Goal: Information Seeking & Learning: Learn about a topic

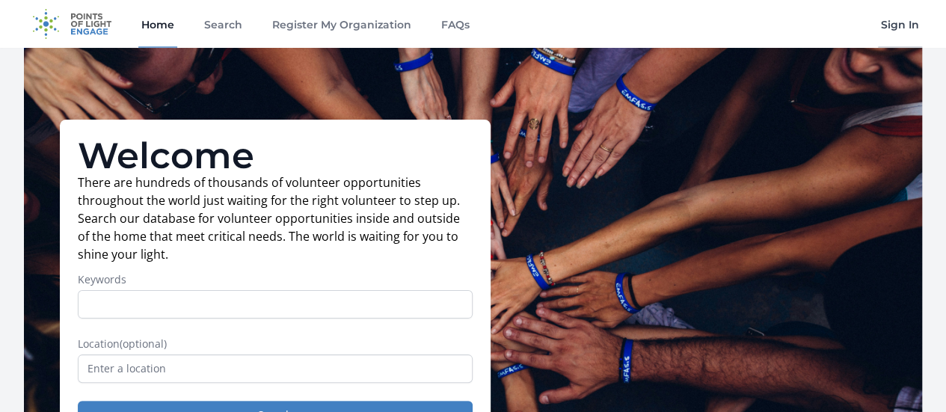
click at [904, 25] on link "Sign In" at bounding box center [900, 24] width 44 height 48
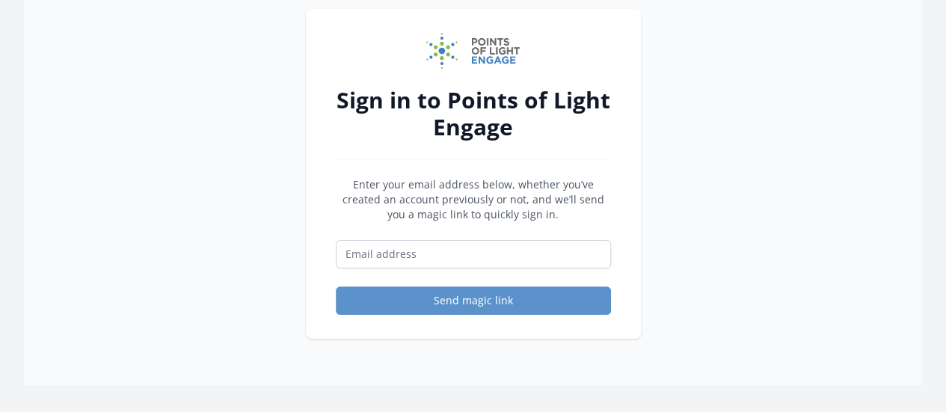
scroll to position [76, 0]
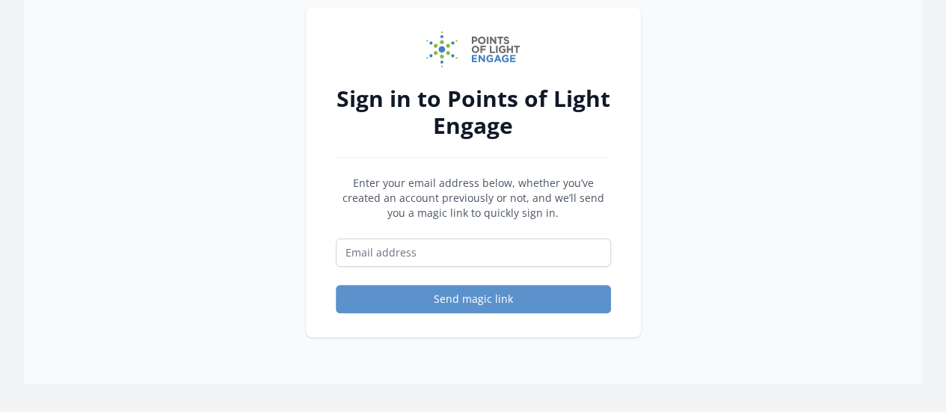
click at [458, 270] on form "Enter your email address below, whether you’ve created an account previously or…" at bounding box center [473, 245] width 275 height 138
click at [443, 258] on input "Email address" at bounding box center [473, 253] width 275 height 28
paste input "http://www.allforgood.org/"
type input "http://www.allforgood.org/"
click at [524, 255] on input "http://www.allforgood.org/" at bounding box center [473, 253] width 275 height 28
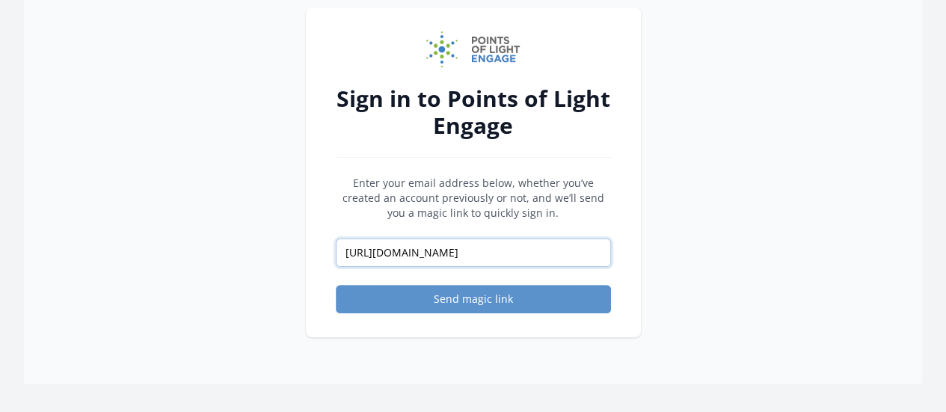
click at [524, 255] on input "http://www.allforgood.org/" at bounding box center [473, 253] width 275 height 28
paste input "abigail.wrightgeddes@redcross.org"
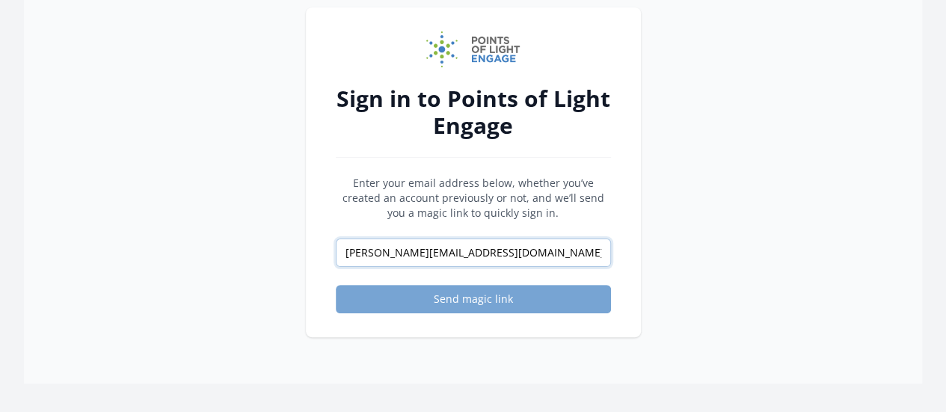
type input "abigail.wrightgeddes@redcross.org"
click at [467, 303] on button "Send magic link" at bounding box center [473, 299] width 275 height 28
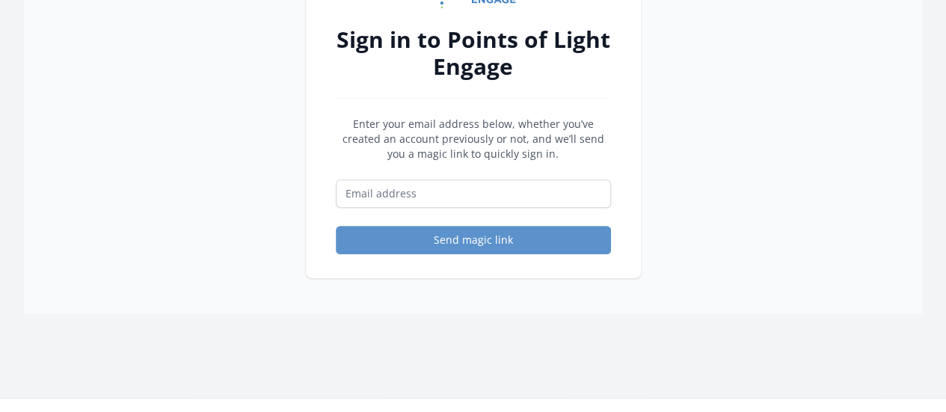
scroll to position [233, 0]
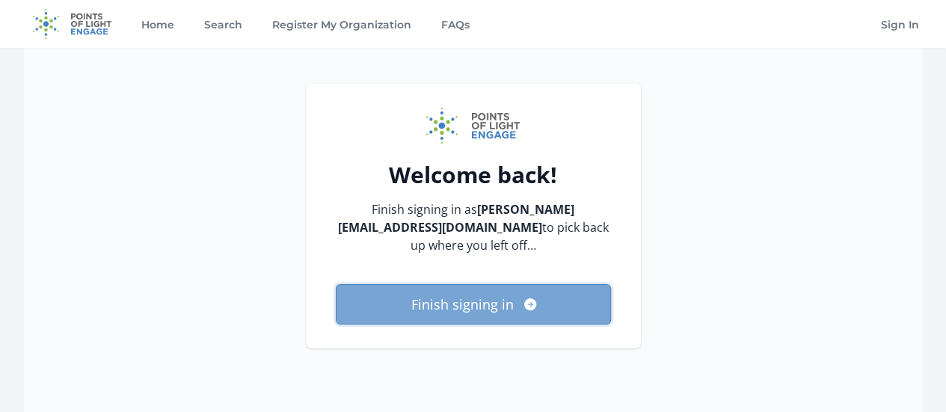
click at [531, 306] on icon "submit" at bounding box center [530, 304] width 12 height 12
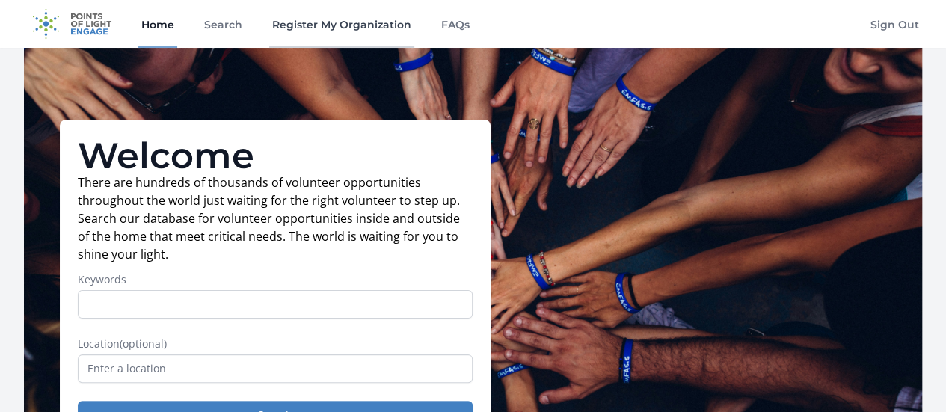
click at [313, 28] on link "Register My Organization" at bounding box center [341, 24] width 145 height 48
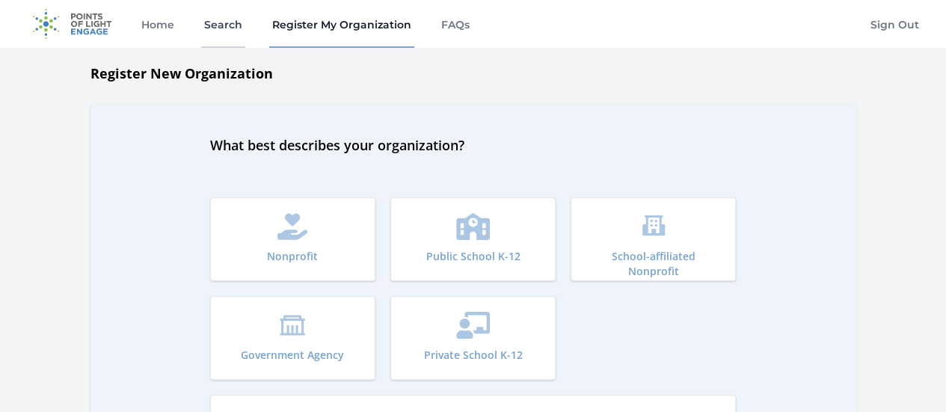
click at [215, 24] on link "Search" at bounding box center [223, 24] width 44 height 48
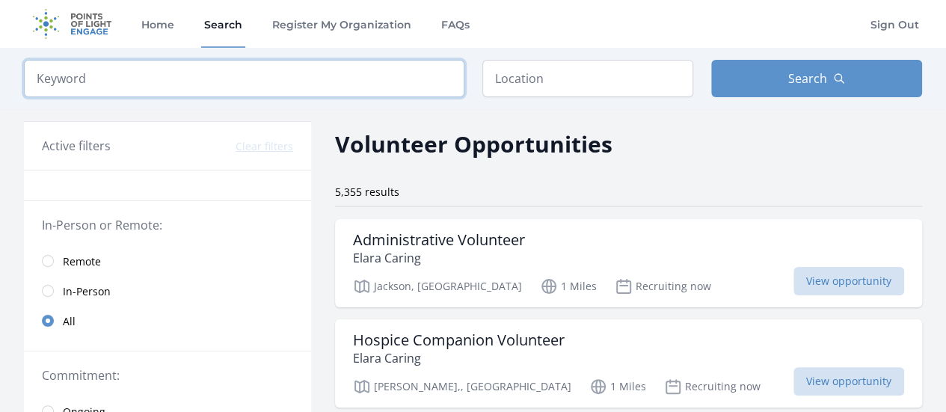
click at [193, 80] on input "search" at bounding box center [244, 78] width 440 height 37
type input "red cross"
click button "submit" at bounding box center [0, 0] width 0 height 0
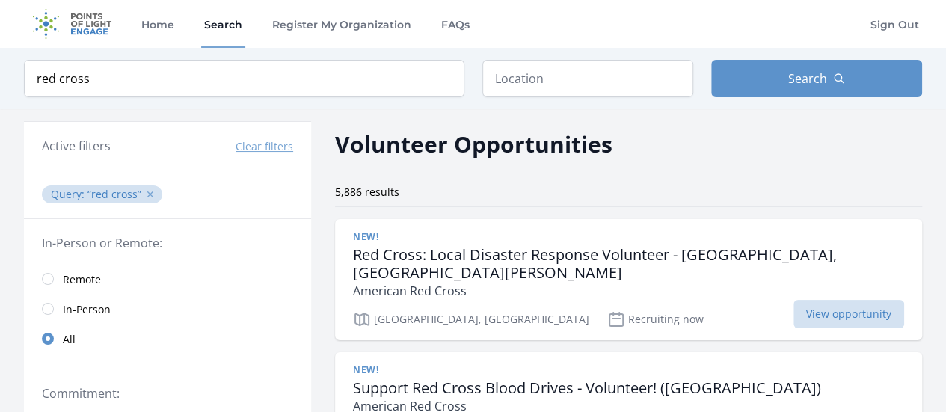
click at [148, 193] on button "✕" at bounding box center [150, 194] width 9 height 15
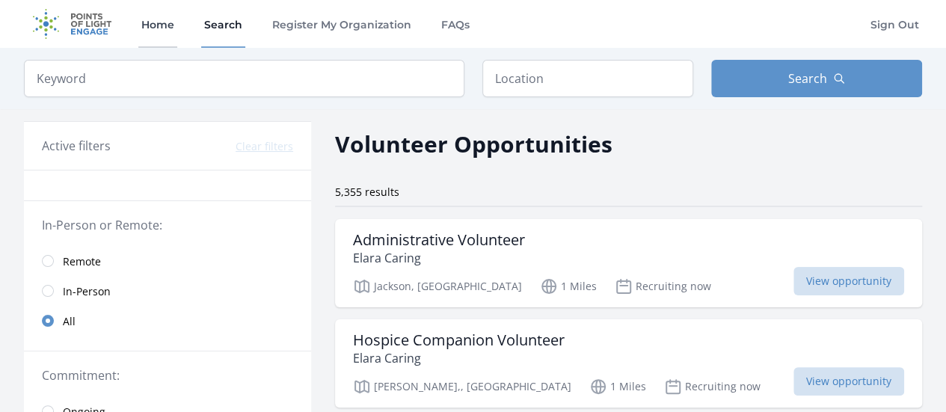
click at [153, 19] on link "Home" at bounding box center [157, 24] width 39 height 48
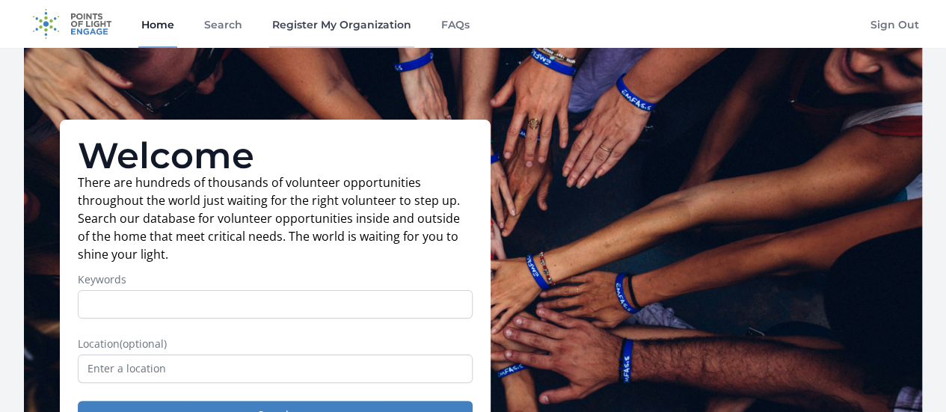
click at [296, 31] on link "Register My Organization" at bounding box center [341, 24] width 145 height 48
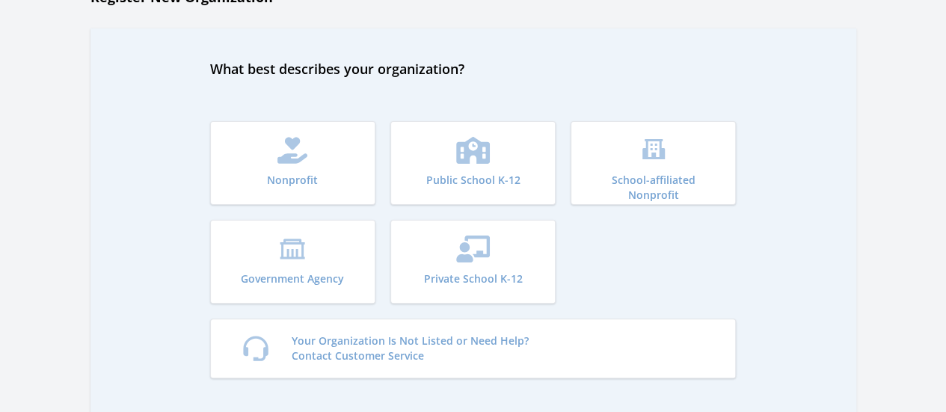
scroll to position [78, 0]
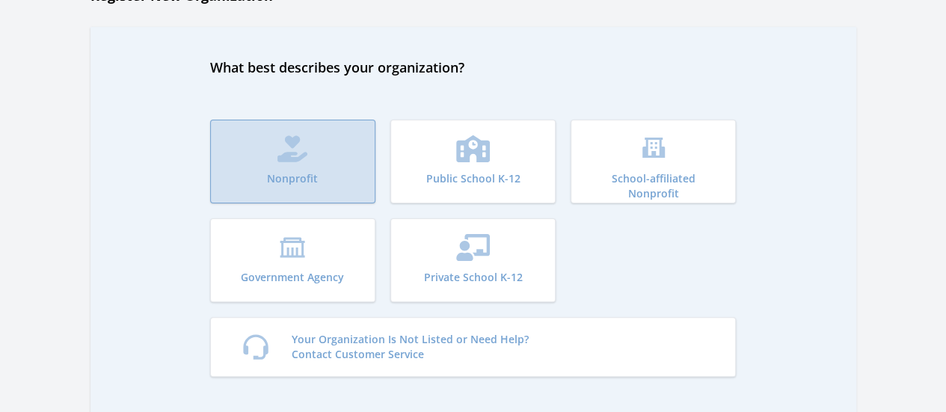
click at [278, 141] on icon "submit" at bounding box center [292, 148] width 31 height 27
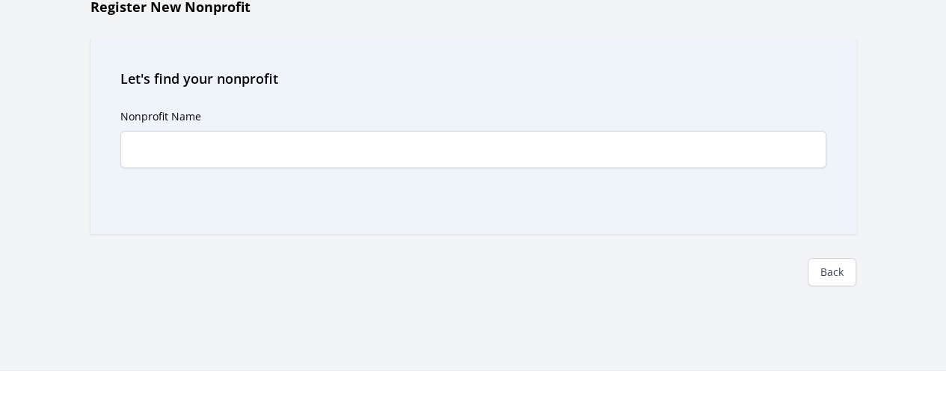
scroll to position [66, 0]
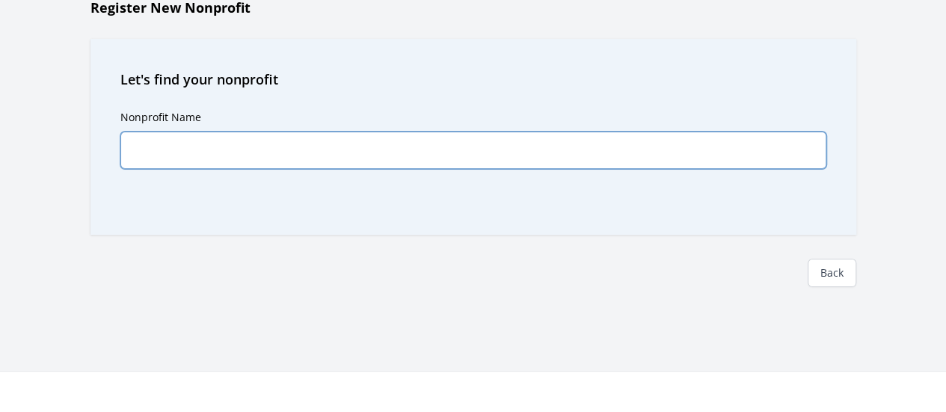
click at [278, 141] on input "Nonprofit Name" at bounding box center [473, 150] width 706 height 37
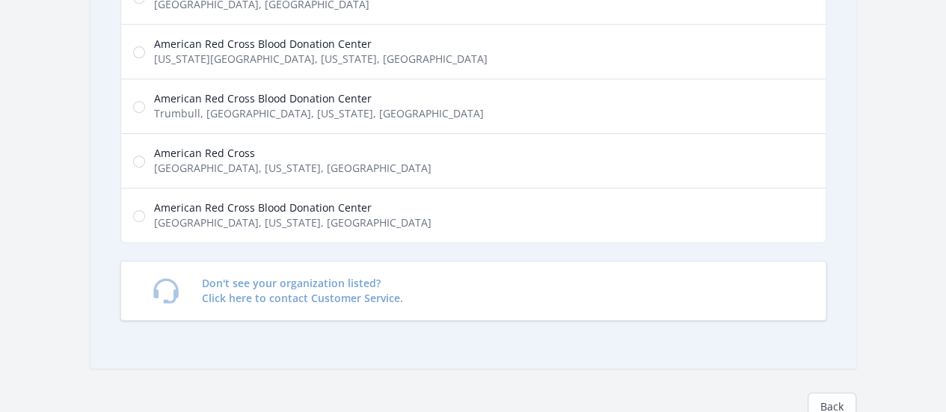
scroll to position [286, 0]
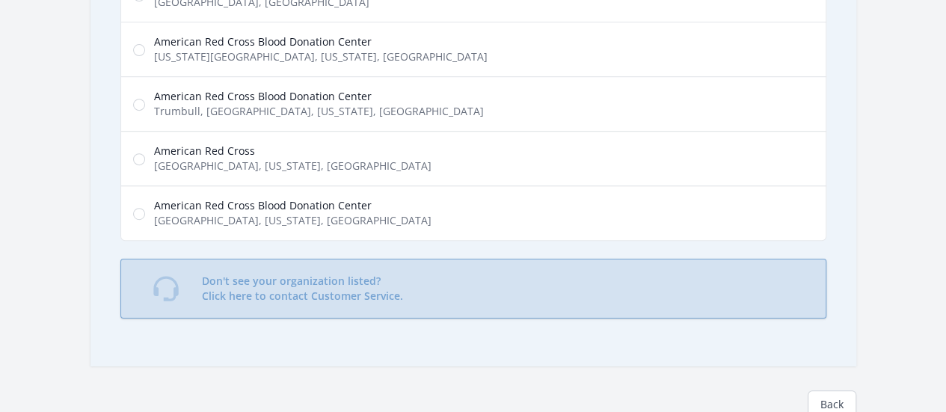
type input "American [GEOGRAPHIC_DATA][US_STATE]"
click at [277, 274] on p "Don't see your organization listed? Click here to contact Customer Service." at bounding box center [302, 289] width 201 height 30
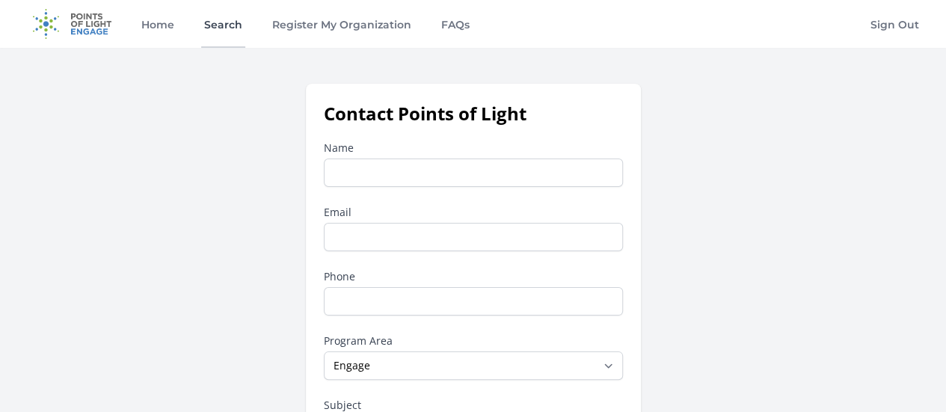
click at [221, 22] on link "Search" at bounding box center [223, 24] width 44 height 48
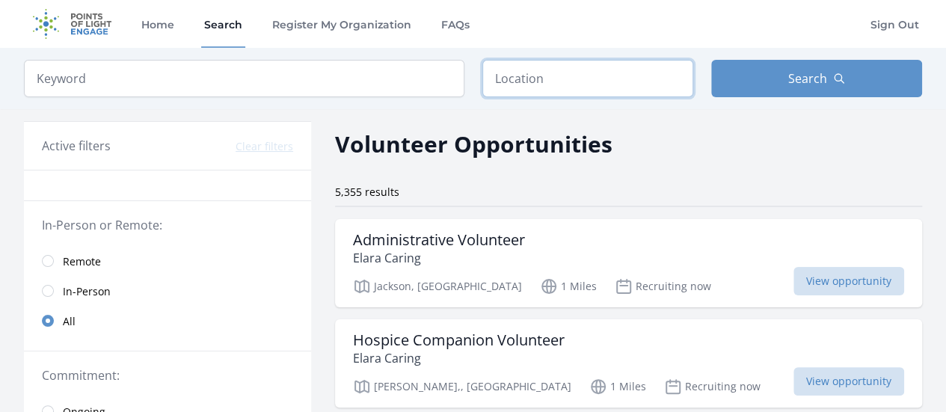
click at [535, 86] on input "text" at bounding box center [587, 78] width 211 height 37
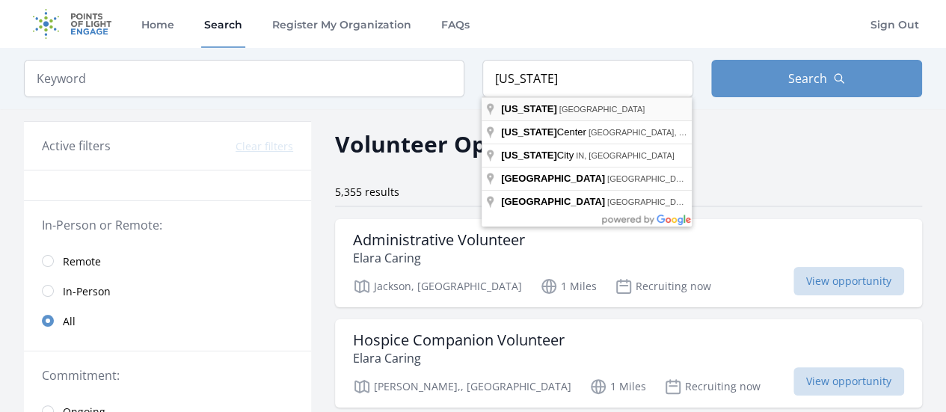
type input "[US_STATE], [GEOGRAPHIC_DATA]"
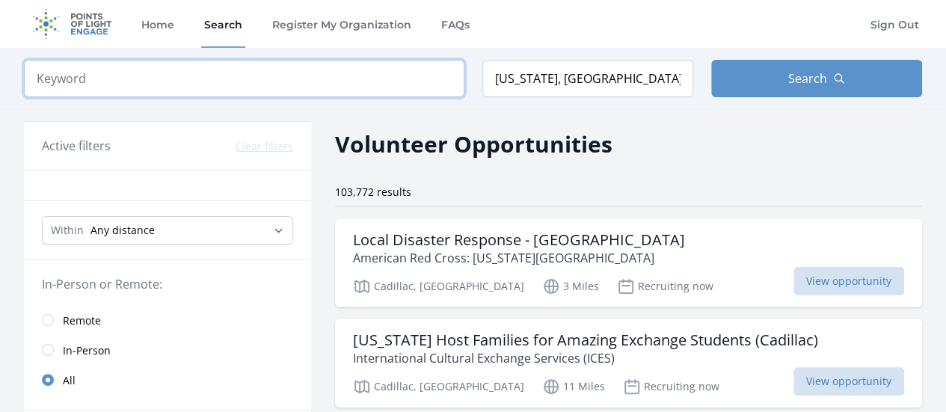
click at [292, 88] on input "search" at bounding box center [244, 78] width 440 height 37
type input "Red Cross"
click button "submit" at bounding box center [0, 0] width 0 height 0
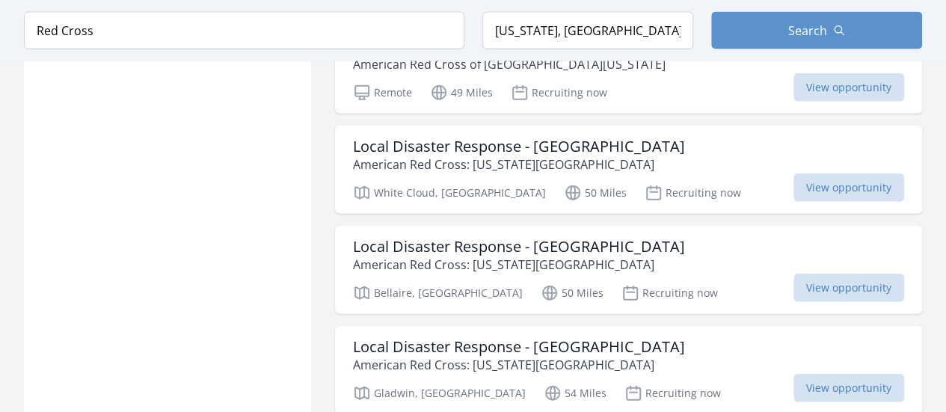
scroll to position [1739, 0]
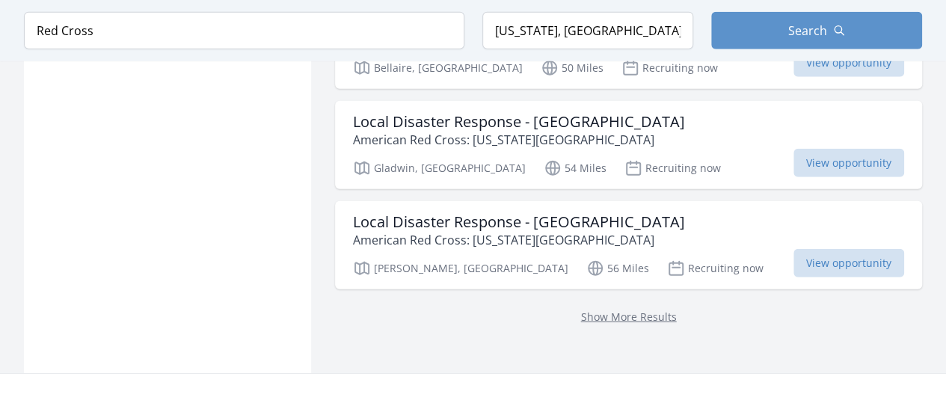
scroll to position [1963, 0]
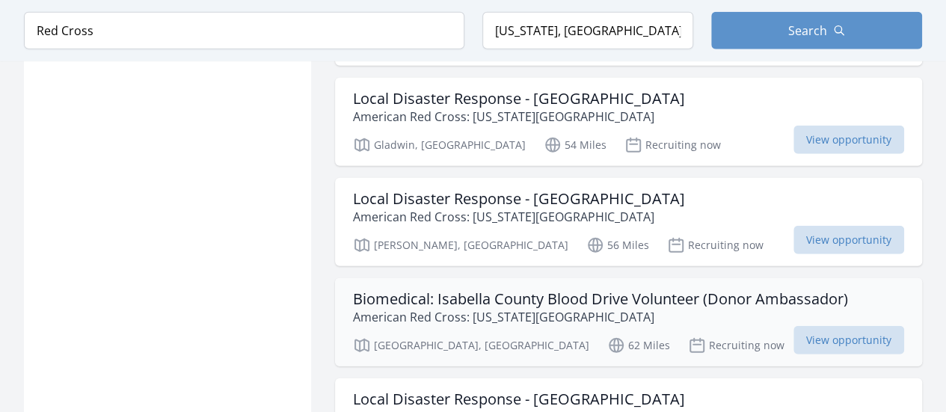
click at [571, 290] on h3 "Biomedical: Isabella County Blood Drive Volunteer (Donor Ambassador)" at bounding box center [600, 299] width 495 height 18
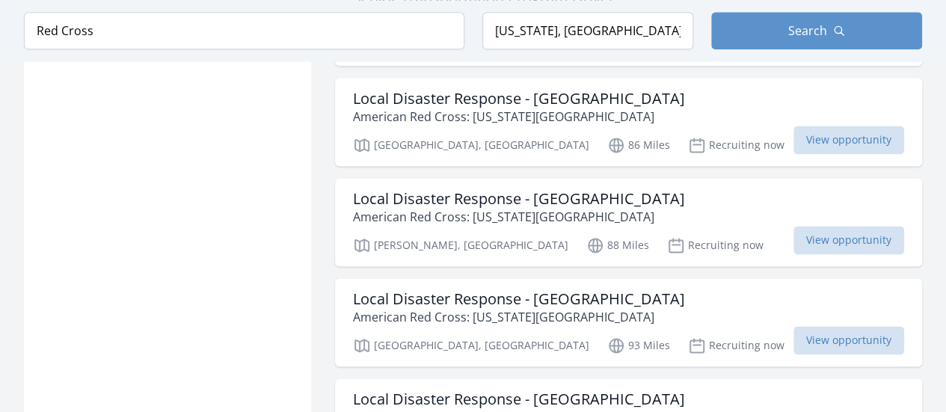
scroll to position [3832, 0]
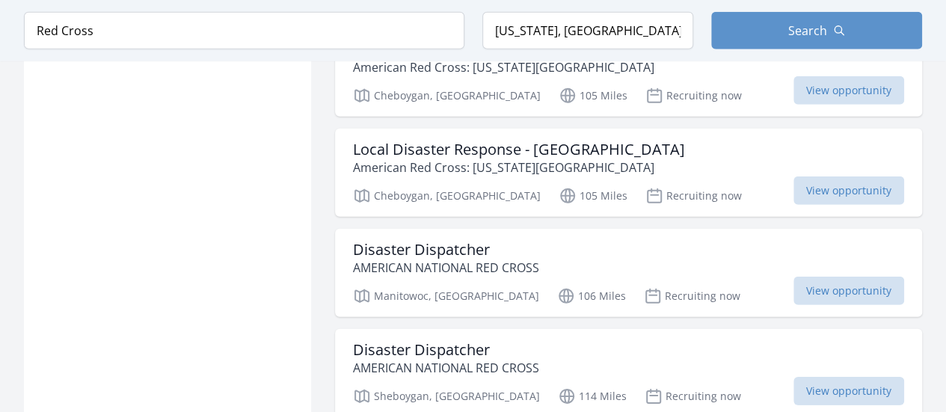
scroll to position [4505, 0]
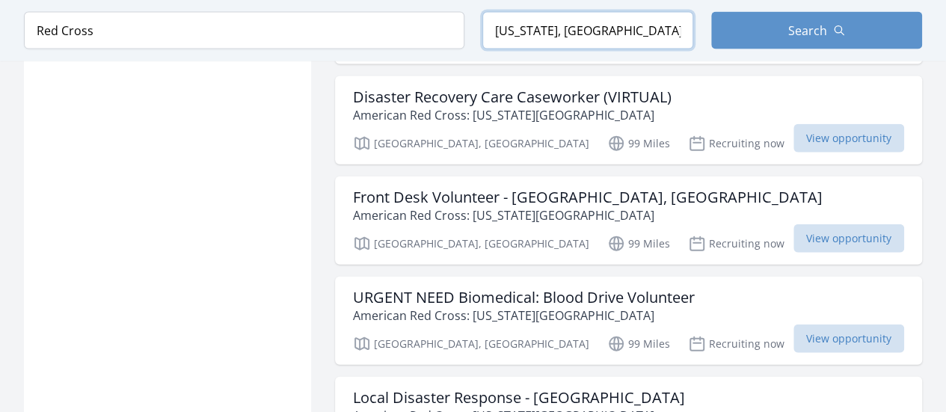
click at [559, 37] on input "Michigan, USA" at bounding box center [587, 30] width 211 height 37
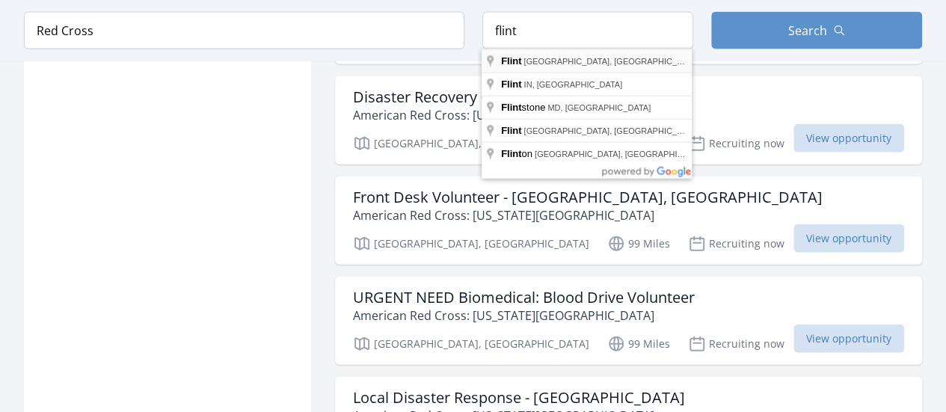
type input "Flint, MI, USA"
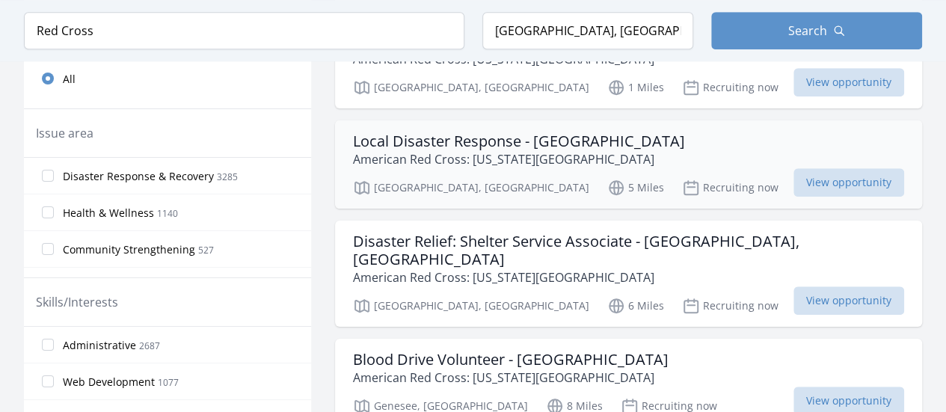
scroll to position [523, 0]
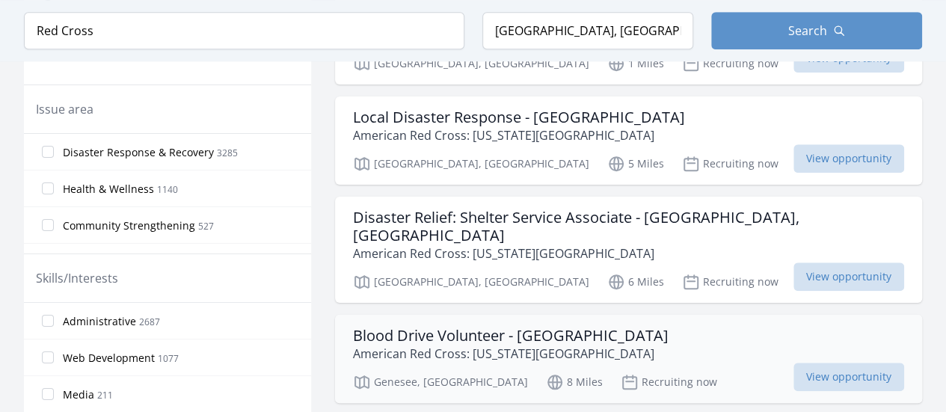
click at [583, 327] on h3 "Blood Drive Volunteer - [GEOGRAPHIC_DATA]" at bounding box center [511, 336] width 316 height 18
